Goal: Task Accomplishment & Management: Manage account settings

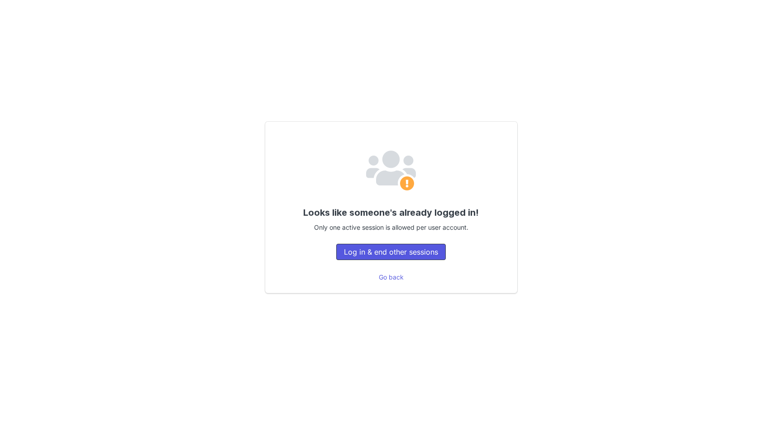
click at [400, 253] on button "Log in & end other sessions" at bounding box center [390, 252] width 109 height 16
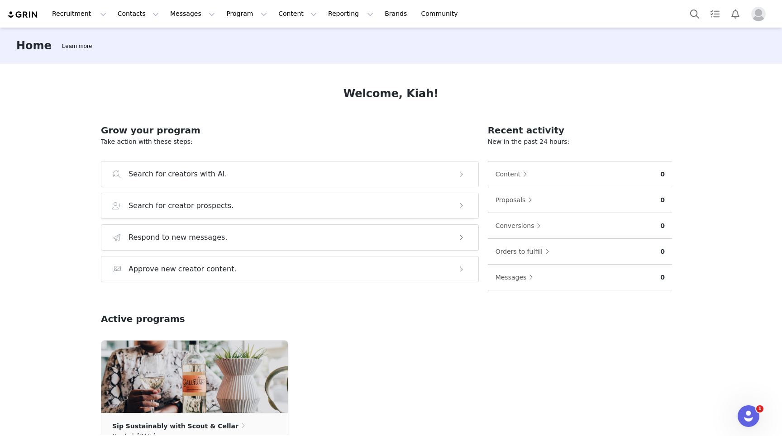
click at [752, 10] on img "Profile" at bounding box center [758, 14] width 14 height 14
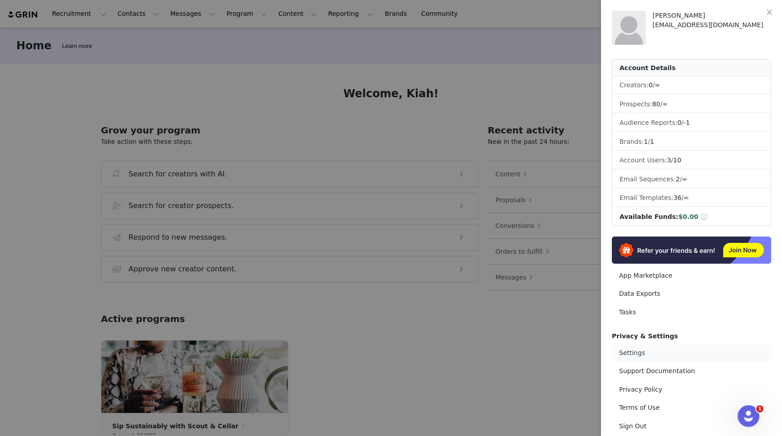
click at [645, 350] on link "Settings" at bounding box center [691, 353] width 159 height 17
select select "UTC"
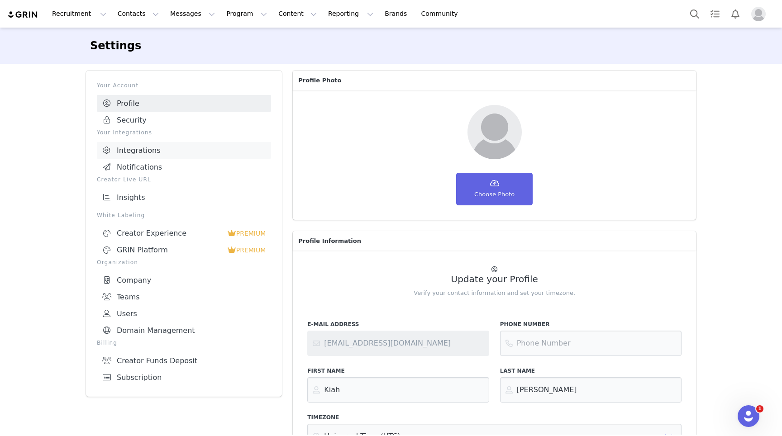
click at [143, 151] on link "Integrations" at bounding box center [184, 150] width 174 height 17
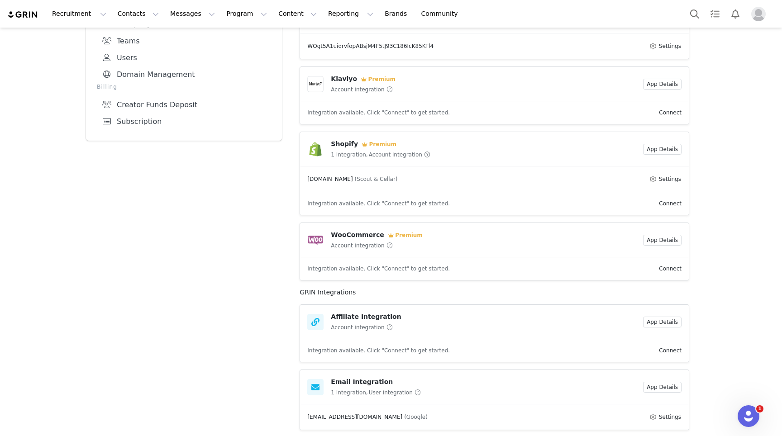
scroll to position [272, 0]
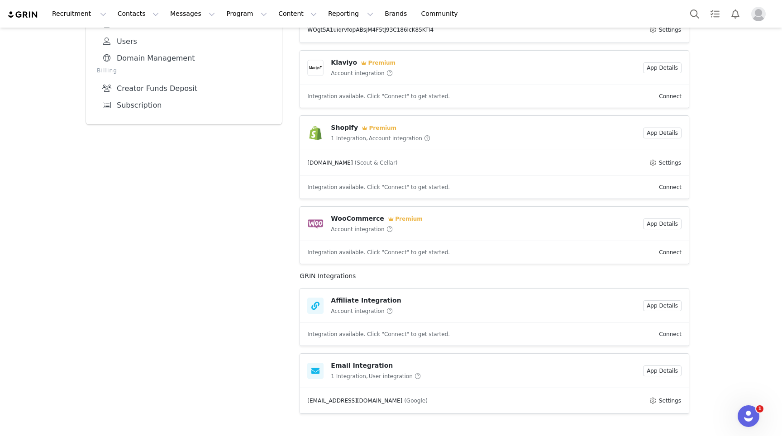
click at [672, 334] on link "Connect" at bounding box center [670, 334] width 23 height 6
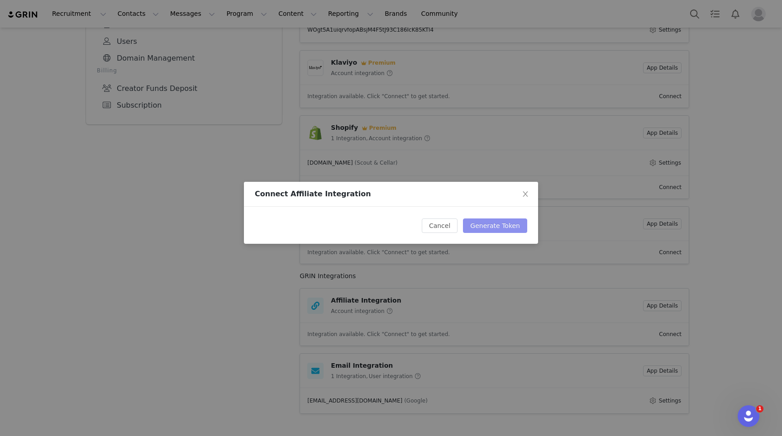
click at [486, 228] on button "Generate Token" at bounding box center [495, 226] width 64 height 14
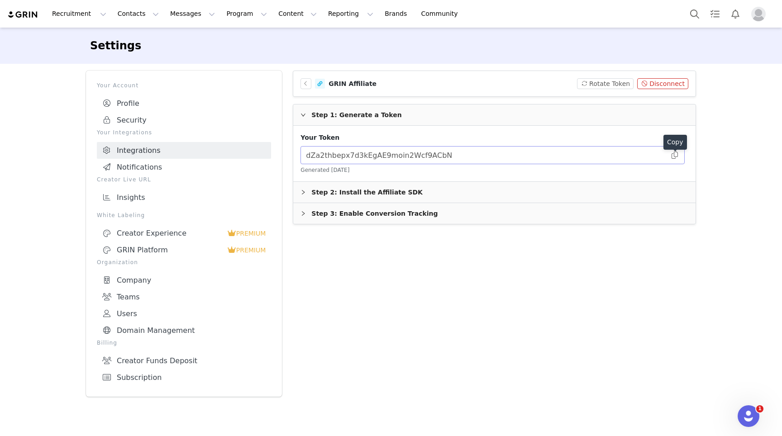
click at [676, 155] on span at bounding box center [674, 155] width 9 height 0
click at [381, 190] on div "Step 2: Install the Affiliate SDK" at bounding box center [494, 192] width 402 height 21
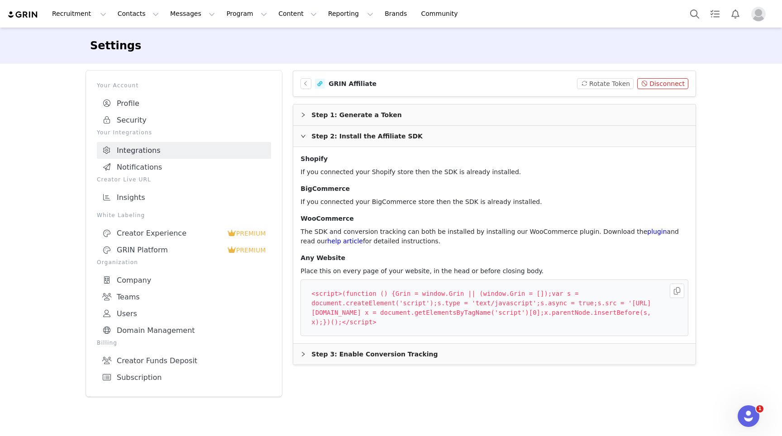
click at [376, 355] on div "Step 3: Enable Conversion Tracking" at bounding box center [494, 354] width 402 height 21
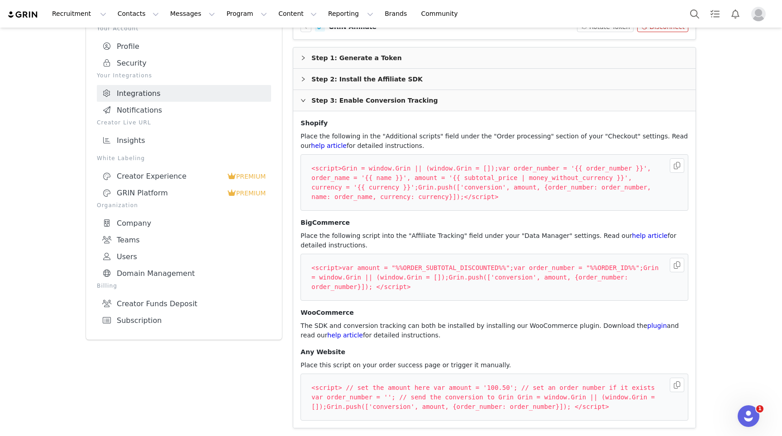
scroll to position [57, 0]
click at [676, 164] on button "button" at bounding box center [677, 165] width 14 height 14
